Goal: Obtain resource: Download file/media

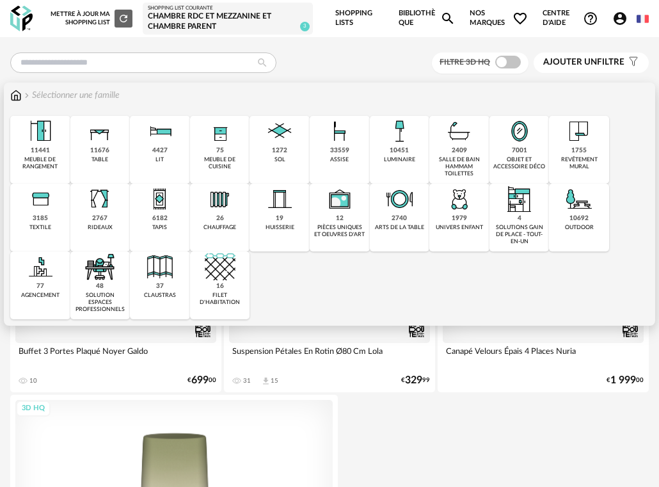
click at [405, 136] on img at bounding box center [399, 131] width 31 height 31
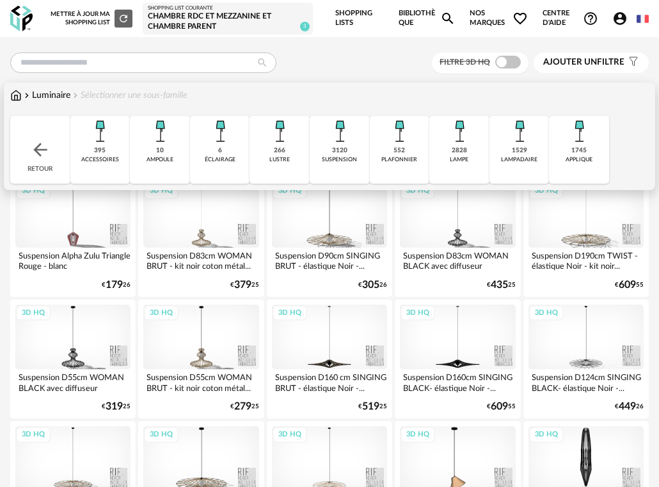
click at [585, 149] on div "1745" at bounding box center [579, 151] width 15 height 8
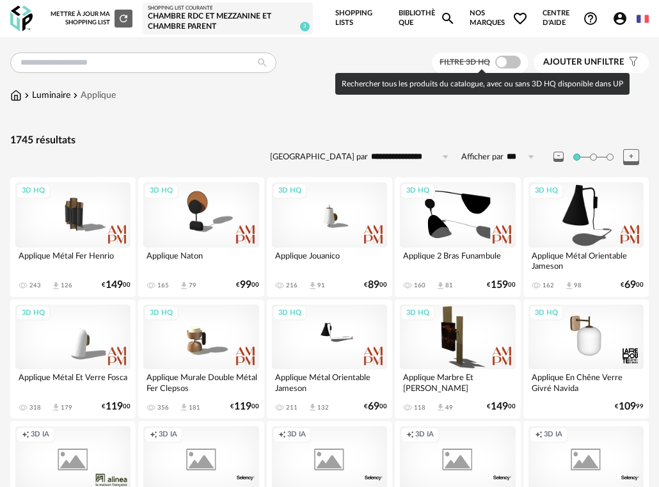
click at [508, 60] on span at bounding box center [509, 62] width 26 height 13
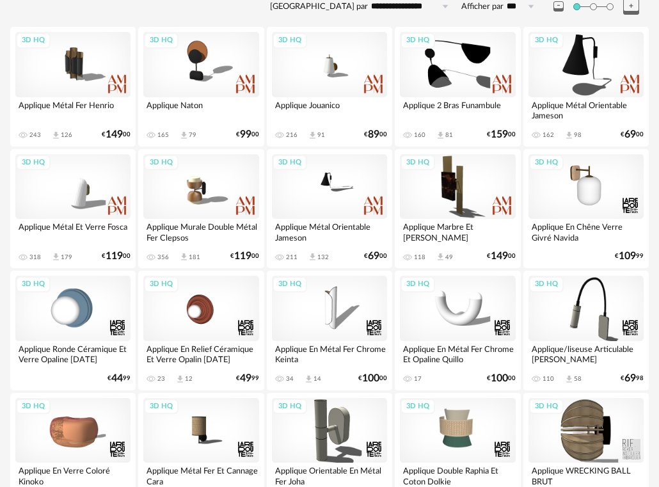
scroll to position [128, 0]
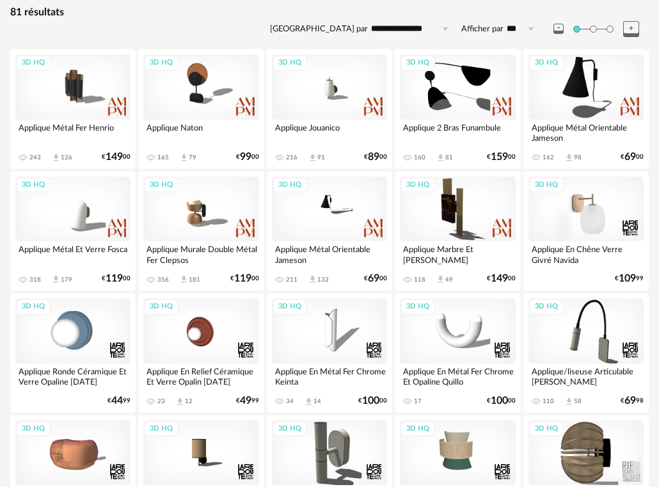
click at [594, 221] on div "3D HQ" at bounding box center [586, 209] width 115 height 65
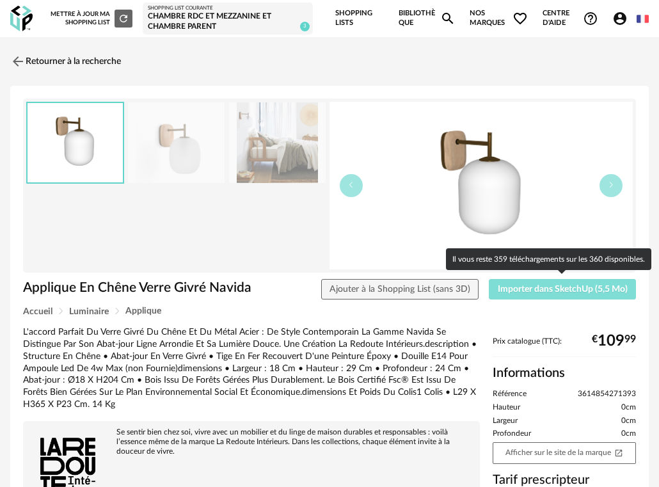
click at [535, 289] on span "Importer dans SketchUp (5,5 Mo)" at bounding box center [563, 289] width 130 height 9
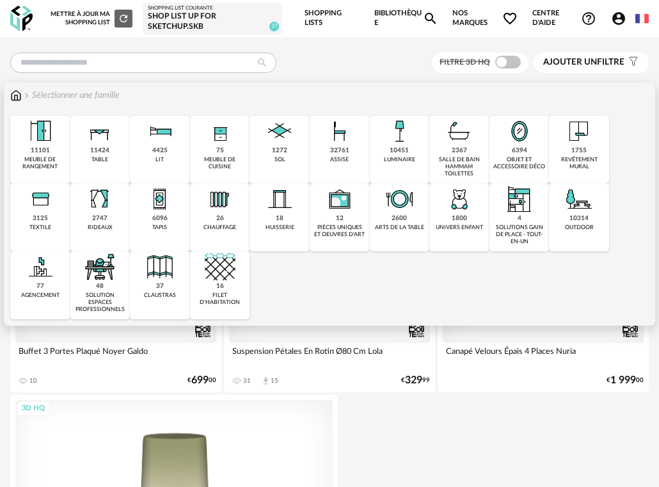
click at [396, 140] on img at bounding box center [399, 131] width 31 height 31
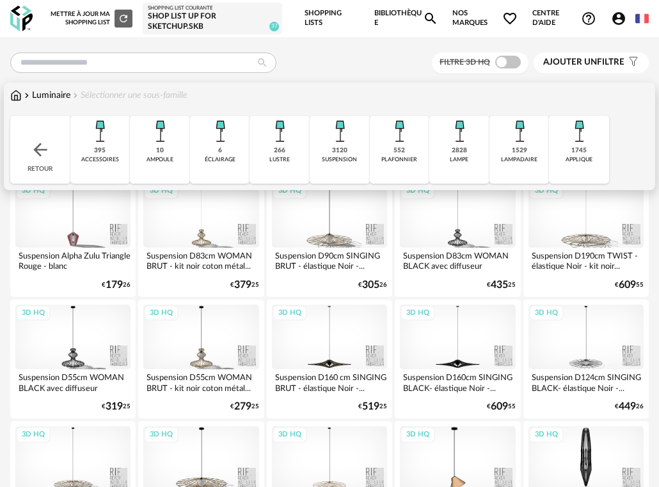
click at [586, 152] on div "1745" at bounding box center [579, 151] width 15 height 8
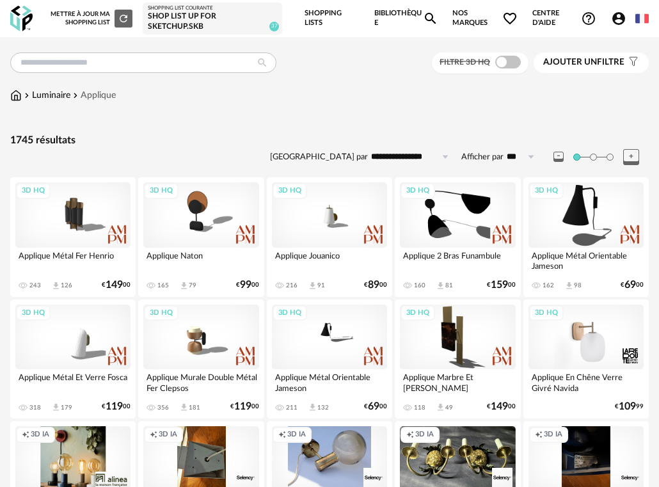
click at [600, 343] on div "3D HQ" at bounding box center [586, 337] width 115 height 65
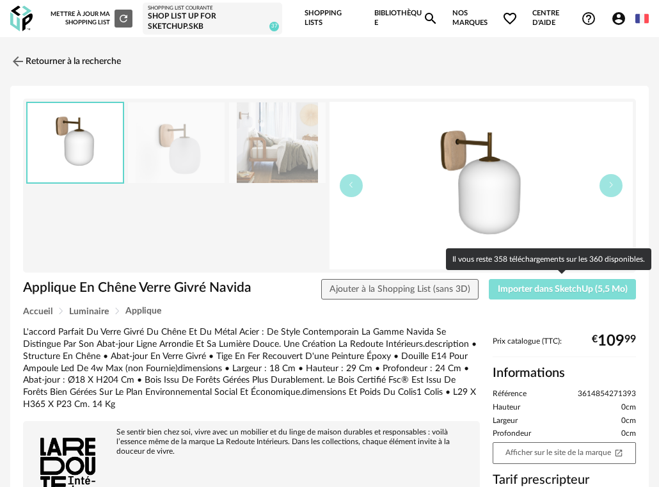
click at [523, 291] on span "Importer dans SketchUp (5,5 Mo)" at bounding box center [563, 289] width 130 height 9
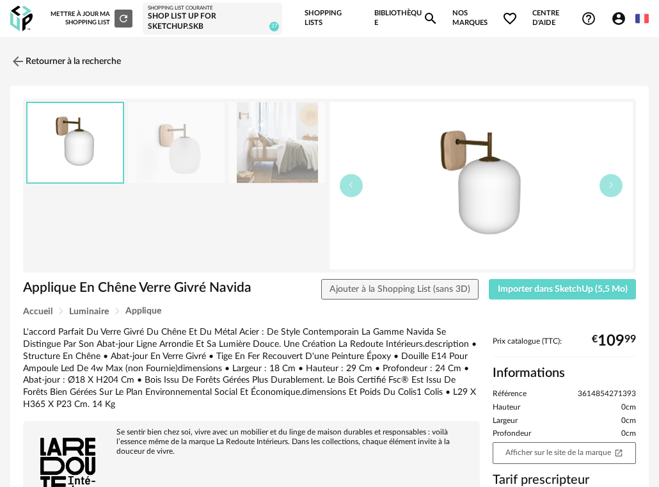
click at [545, 22] on span "Centre d'aide Help Circle Outline icon" at bounding box center [565, 18] width 64 height 19
click at [540, 69] on link "Lire la FAQ" at bounding box center [550, 69] width 81 height 23
click at [15, 62] on img at bounding box center [17, 61] width 19 height 19
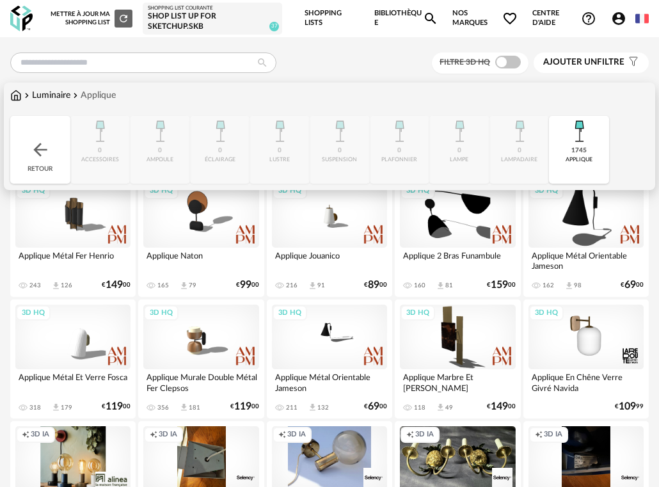
click at [48, 98] on div "Luminaire" at bounding box center [46, 95] width 49 height 13
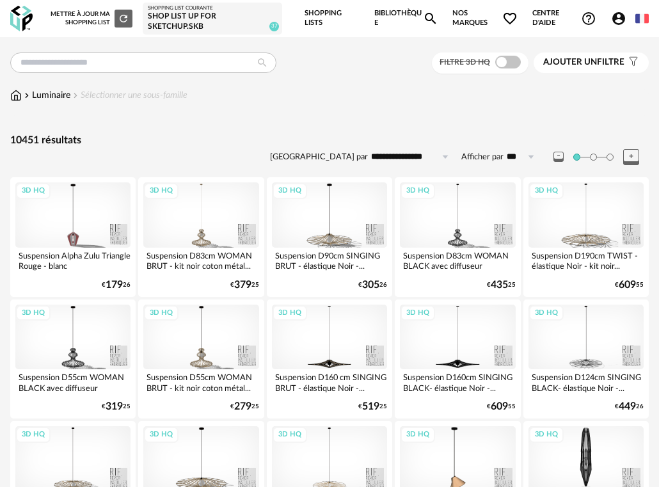
click at [380, 12] on link "Bibliothèque Magnify icon" at bounding box center [407, 18] width 64 height 37
click at [36, 90] on div "Luminaire" at bounding box center [46, 95] width 49 height 13
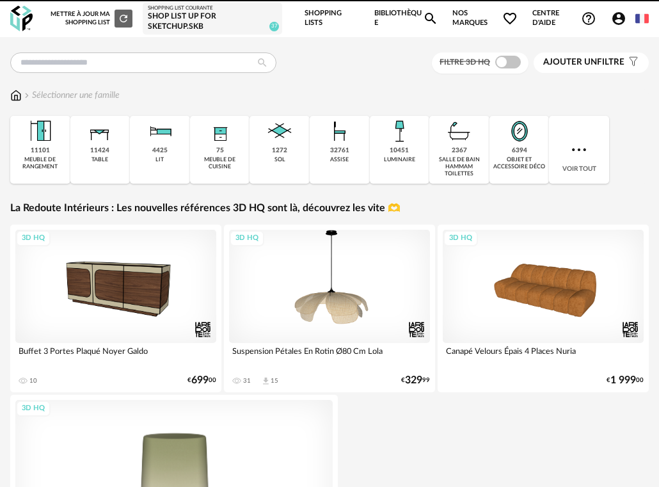
click at [14, 93] on img at bounding box center [16, 95] width 12 height 13
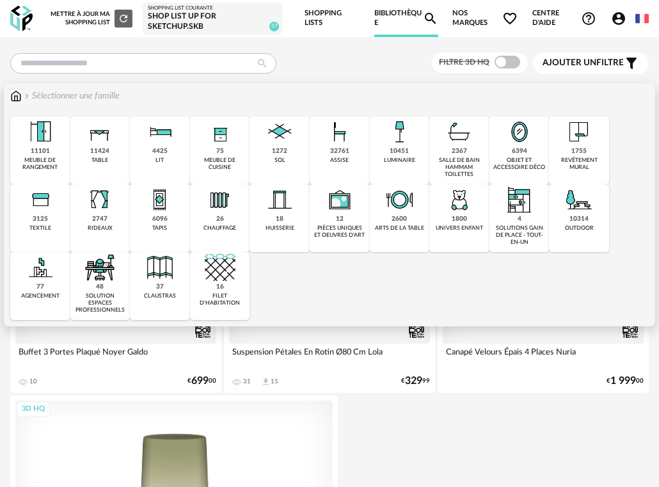
click at [330, 145] on img at bounding box center [340, 132] width 31 height 31
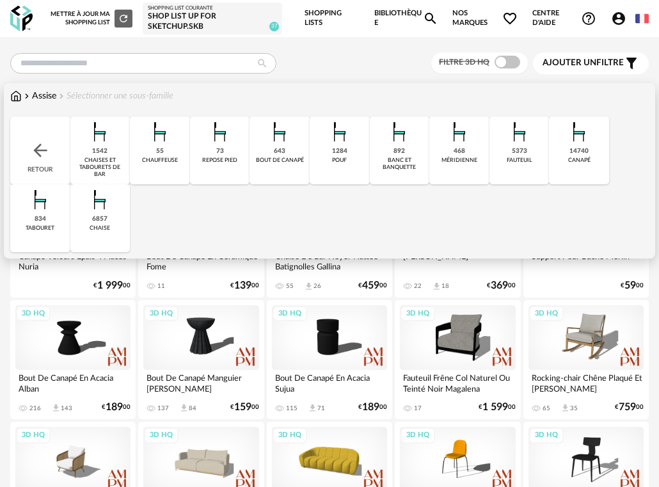
click at [101, 207] on img at bounding box center [100, 199] width 31 height 31
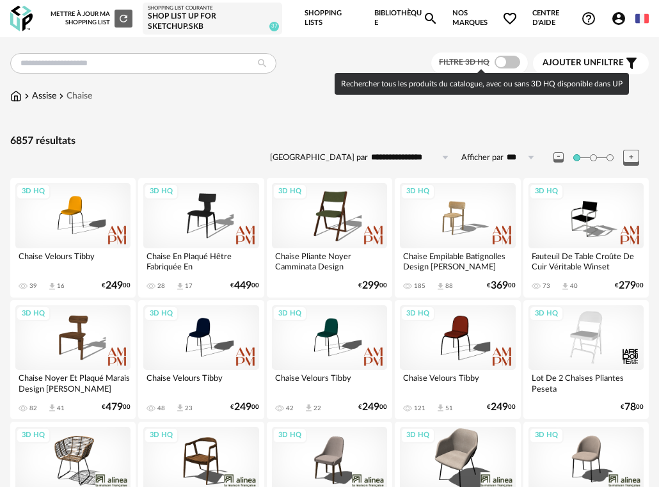
click at [505, 61] on span at bounding box center [508, 62] width 26 height 13
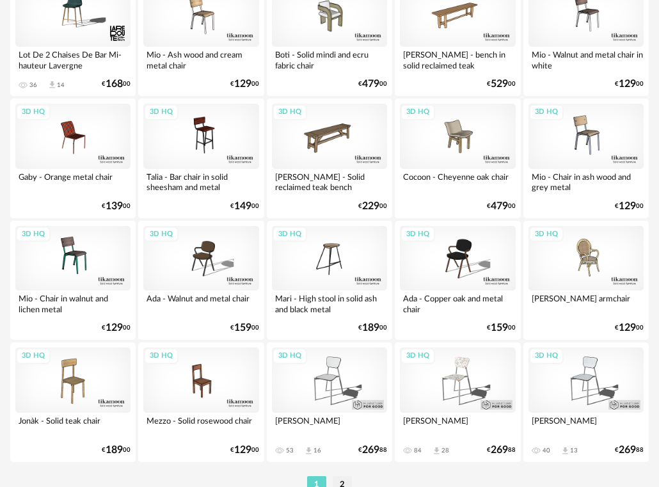
scroll to position [2208, 0]
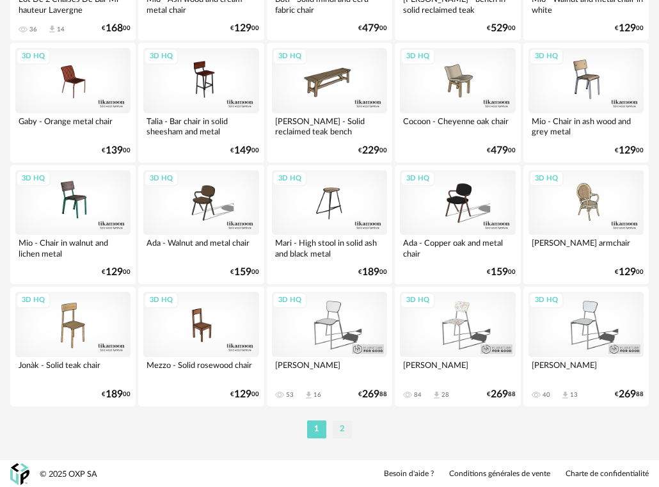
click at [344, 429] on li "2" at bounding box center [342, 430] width 19 height 18
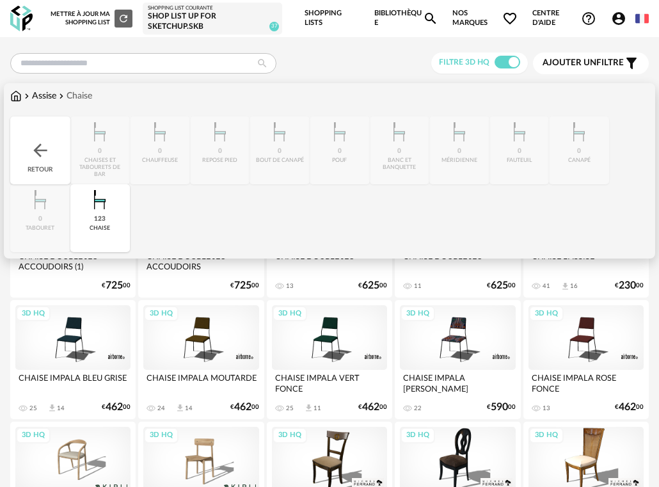
click at [101, 206] on img at bounding box center [100, 199] width 31 height 31
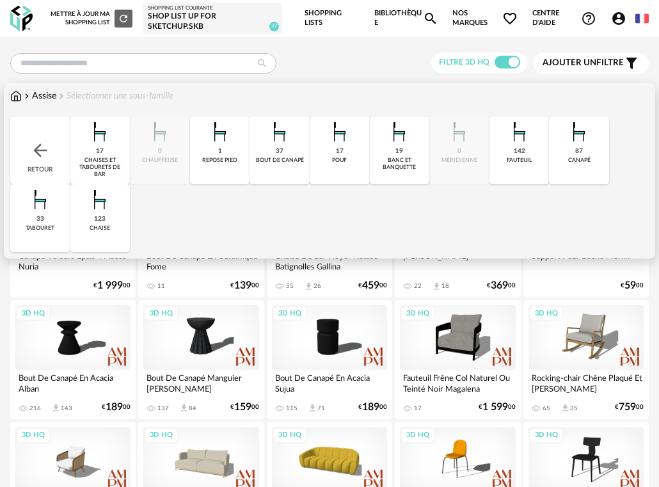
click at [510, 146] on div "142 [GEOGRAPHIC_DATA]" at bounding box center [520, 151] width 60 height 68
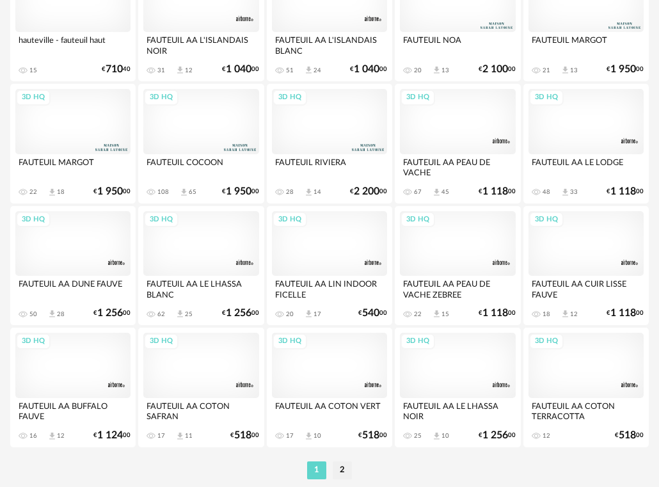
scroll to position [2208, 0]
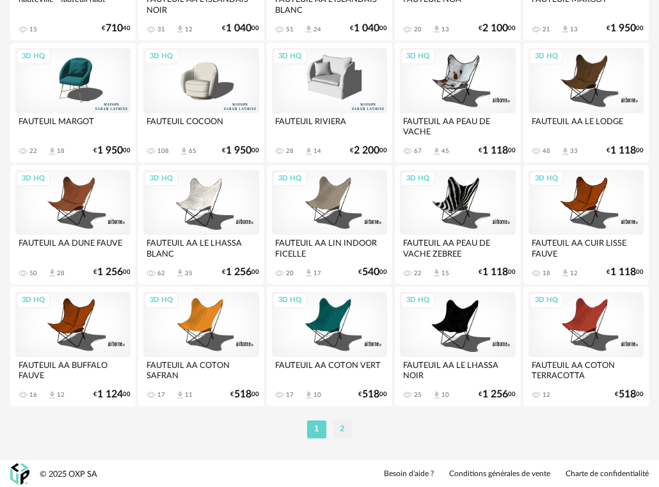
click at [339, 426] on li "2" at bounding box center [342, 430] width 19 height 18
